Goal: Task Accomplishment & Management: Complete application form

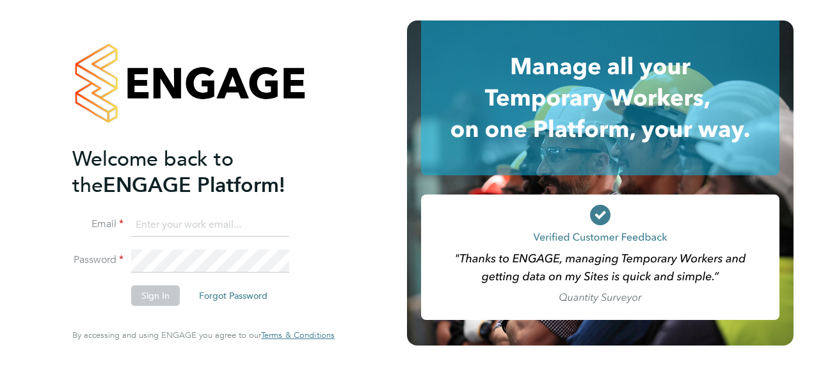
click at [200, 226] on input at bounding box center [210, 225] width 158 height 23
type input "[PERSON_NAME][EMAIL_ADDRESS][PERSON_NAME][DOMAIN_NAME]"
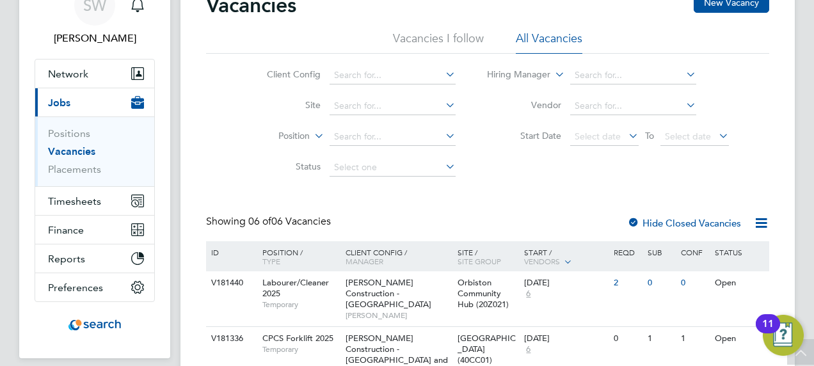
scroll to position [128, 0]
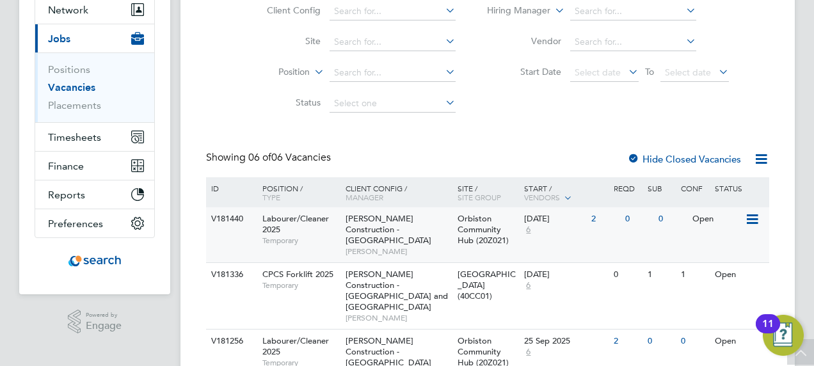
click at [755, 216] on icon at bounding box center [751, 219] width 13 height 15
click at [731, 251] on li "View Details" at bounding box center [721, 249] width 74 height 18
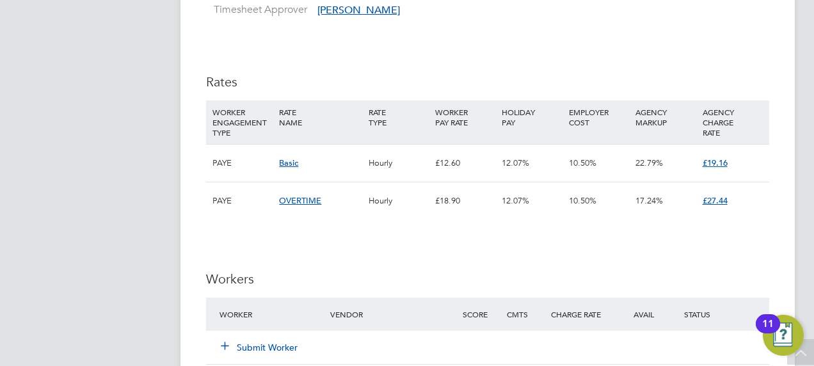
scroll to position [704, 0]
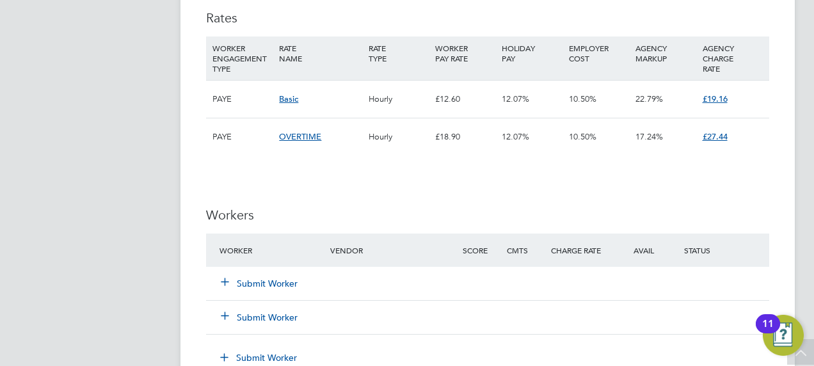
click at [226, 284] on icon at bounding box center [225, 281] width 10 height 10
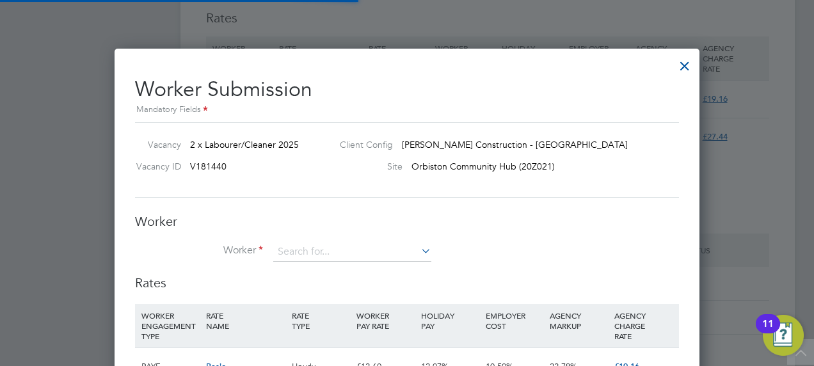
scroll to position [38, 86]
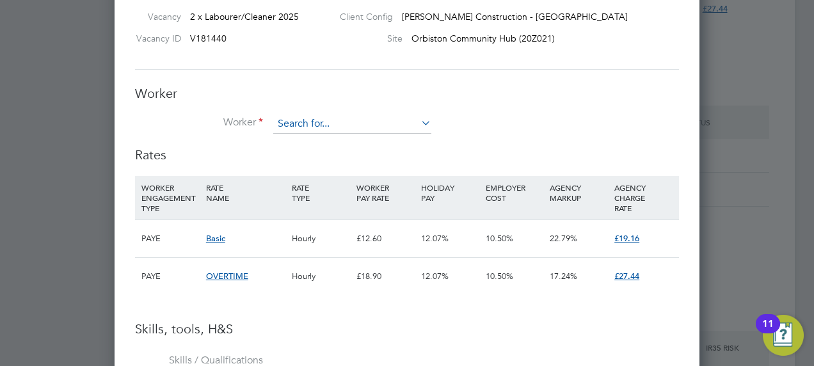
click at [398, 118] on input at bounding box center [352, 124] width 158 height 19
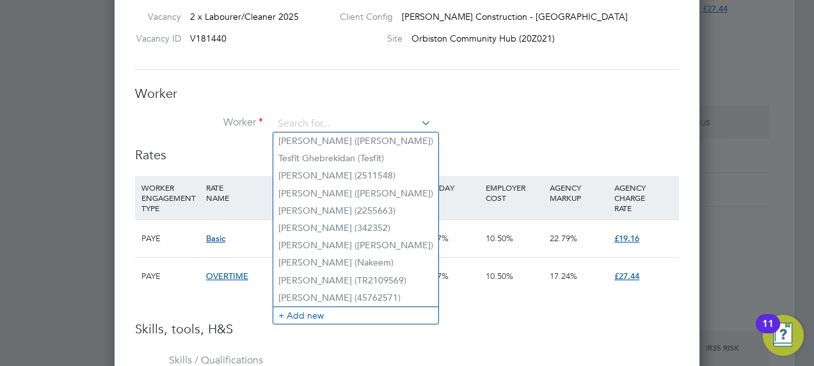
click at [470, 96] on h3 "Worker" at bounding box center [407, 93] width 544 height 17
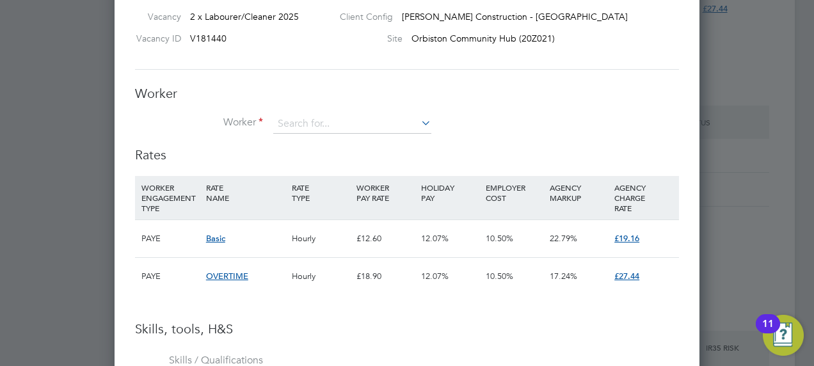
click at [418, 119] on icon at bounding box center [418, 123] width 0 height 18
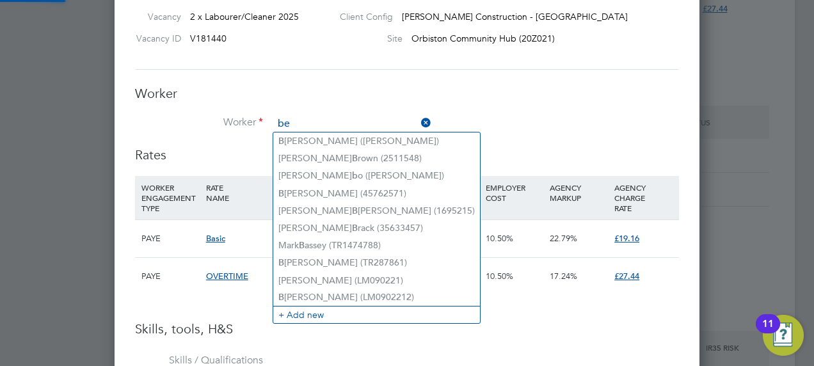
type input "b"
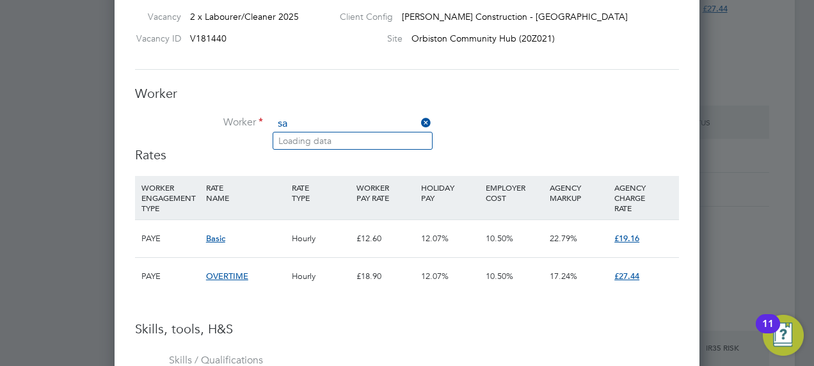
type input "s"
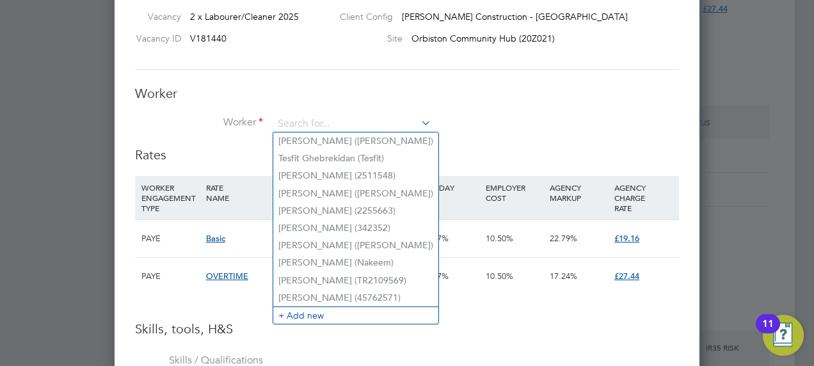
click at [764, 114] on div at bounding box center [407, 183] width 814 height 366
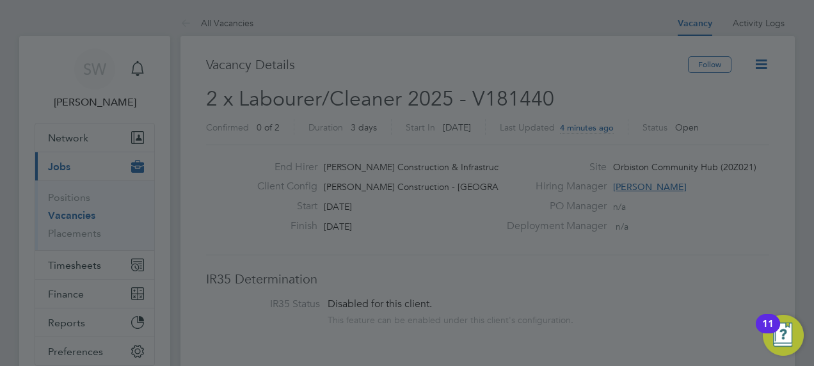
scroll to position [448, 0]
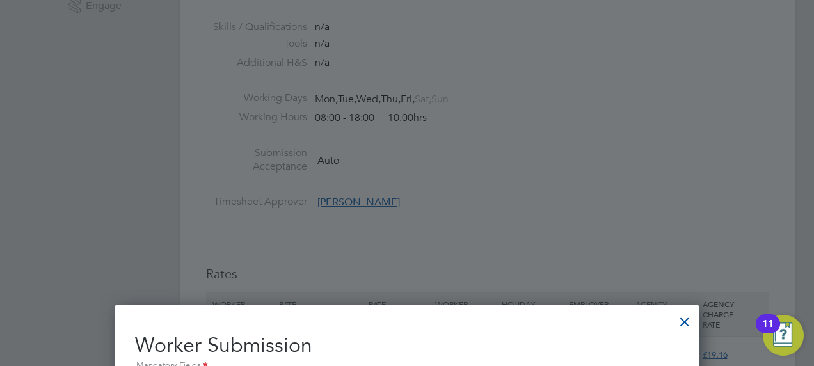
click at [683, 322] on div at bounding box center [684, 318] width 23 height 23
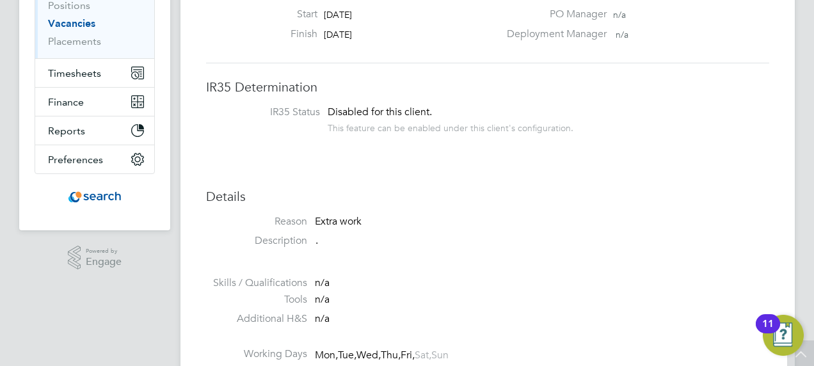
scroll to position [0, 0]
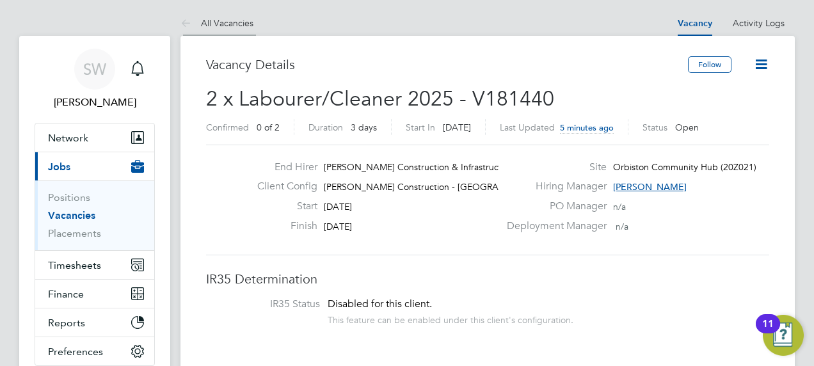
click at [192, 26] on icon at bounding box center [188, 24] width 16 height 16
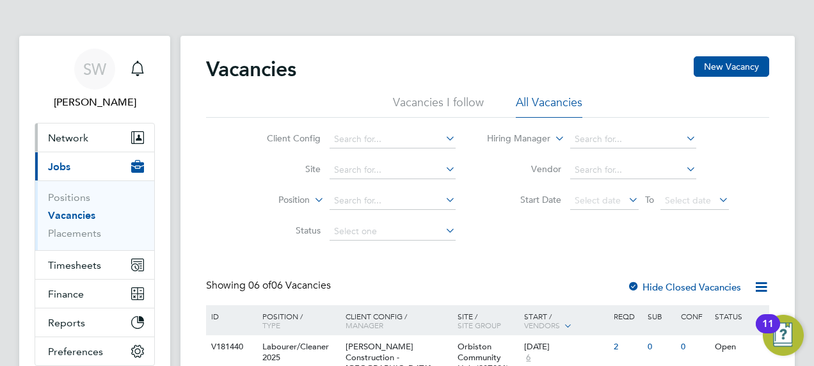
click at [116, 130] on button "Network" at bounding box center [94, 137] width 119 height 28
